Goal: Transaction & Acquisition: Purchase product/service

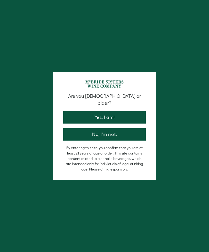
click at [112, 111] on button "Yes, I am!" at bounding box center [104, 117] width 83 height 12
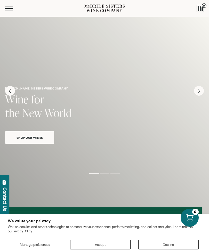
click at [103, 246] on button "Accept" at bounding box center [100, 245] width 60 height 10
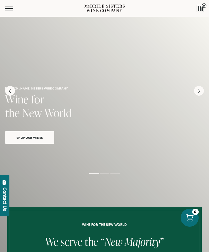
click at [9, 6] on span "Mobile Menu Trigger" at bounding box center [9, 6] width 9 height 1
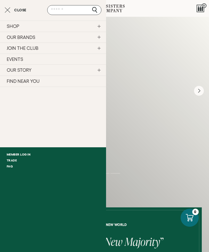
click at [15, 29] on link "SHOP" at bounding box center [53, 26] width 106 height 11
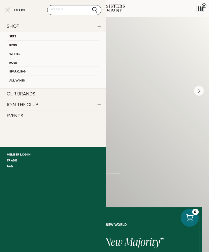
click at [23, 79] on link "All Wines" at bounding box center [53, 80] width 92 height 9
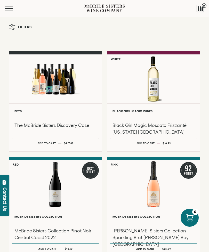
click at [9, 9] on span "Mobile Menu Trigger" at bounding box center [9, 8] width 9 height 1
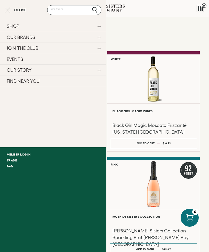
click at [28, 37] on link "OUR BRANDS" at bounding box center [53, 37] width 106 height 11
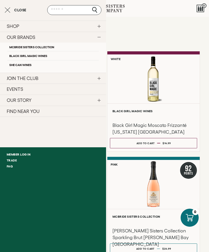
click at [27, 65] on link "SHE CAN Wines" at bounding box center [53, 64] width 92 height 9
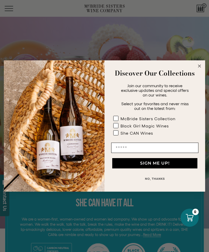
click at [160, 178] on button "NO, THANKS" at bounding box center [154, 179] width 87 height 10
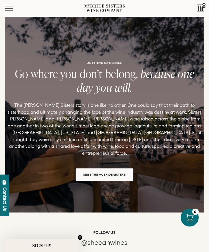
scroll to position [644, 0]
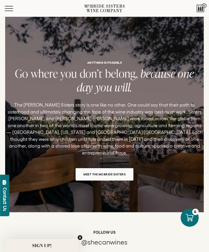
click at [104, 169] on span "Meet the McBride Sisters" at bounding box center [104, 174] width 55 height 10
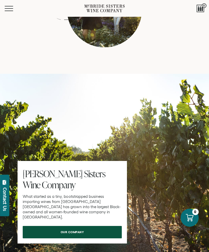
scroll to position [2220, 0]
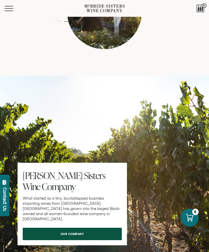
click at [9, 8] on button "Menu" at bounding box center [14, 8] width 19 height 5
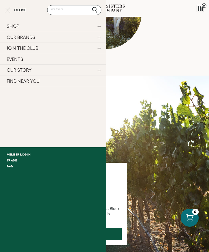
click at [14, 28] on link "SHOP" at bounding box center [53, 26] width 106 height 11
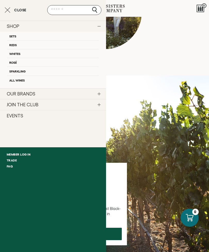
click at [15, 37] on link "Sets" at bounding box center [53, 36] width 92 height 9
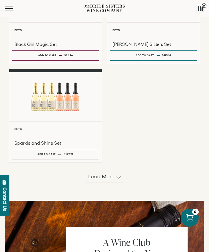
scroll to position [377, 0]
